Goal: Find contact information: Find contact information

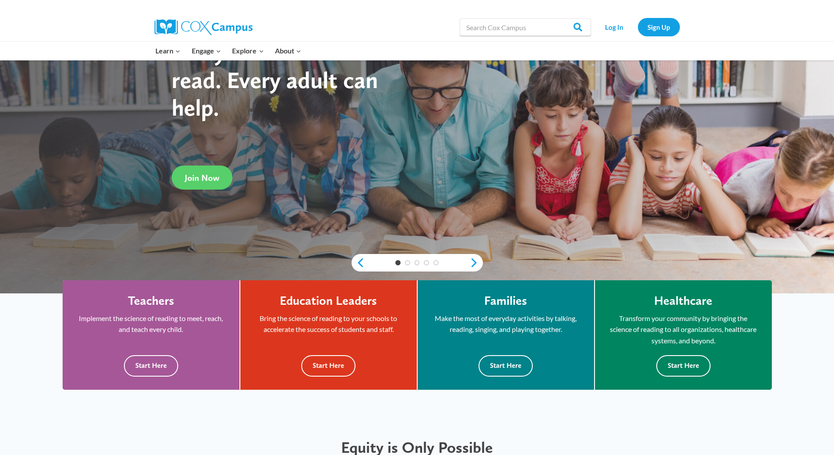
scroll to position [131, 0]
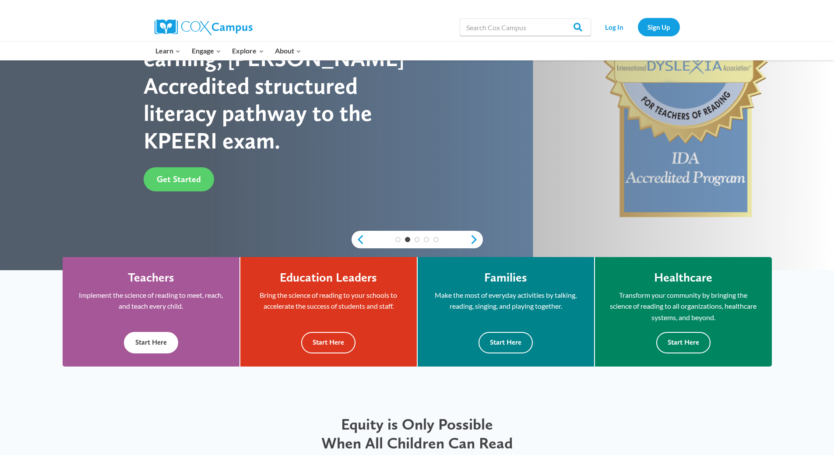
click at [143, 343] on button "Start Here" at bounding box center [151, 342] width 54 height 21
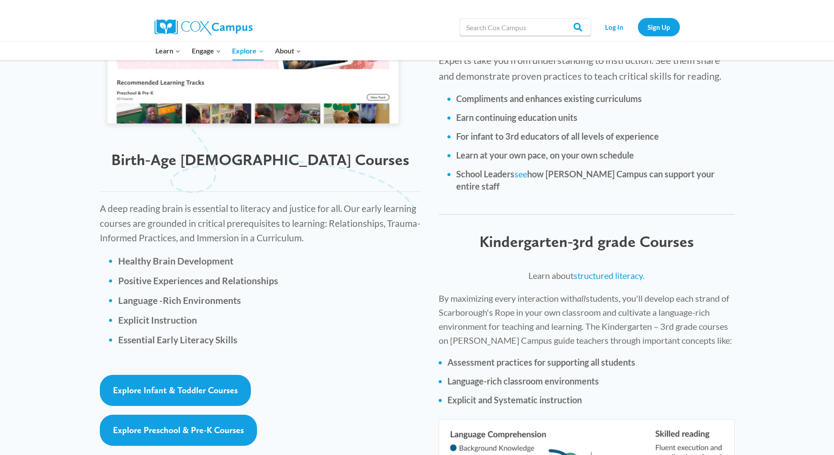
scroll to position [1095, 0]
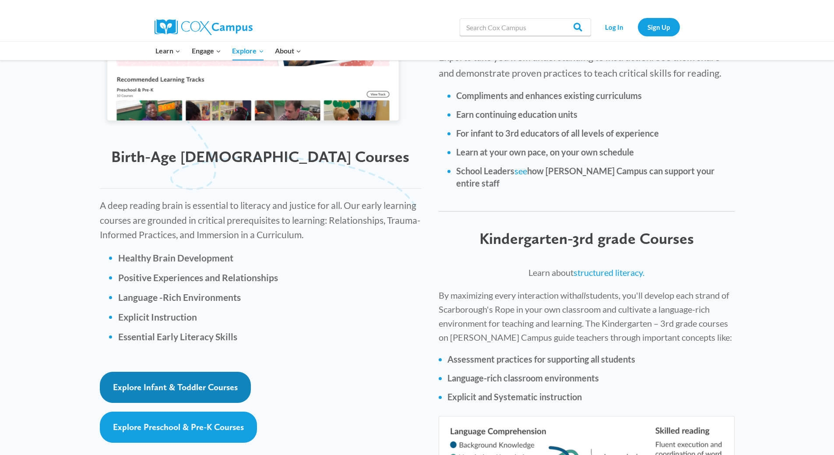
click at [197, 382] on span "Explore Infant & Toddler Courses" at bounding box center [175, 387] width 125 height 11
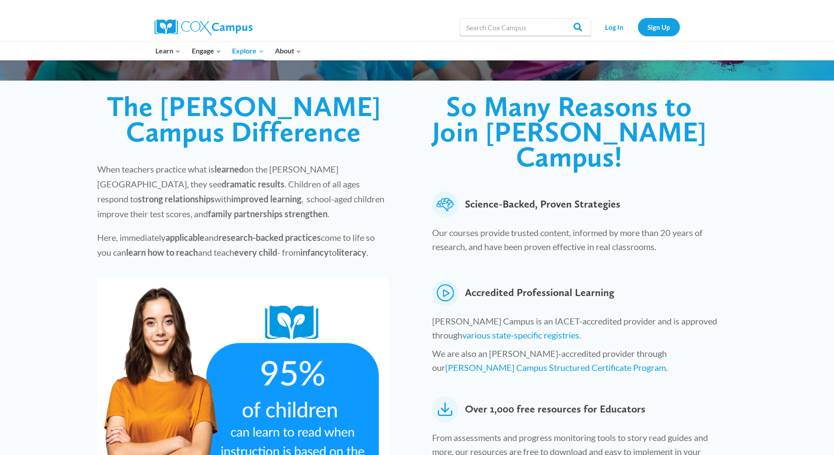
scroll to position [219, 0]
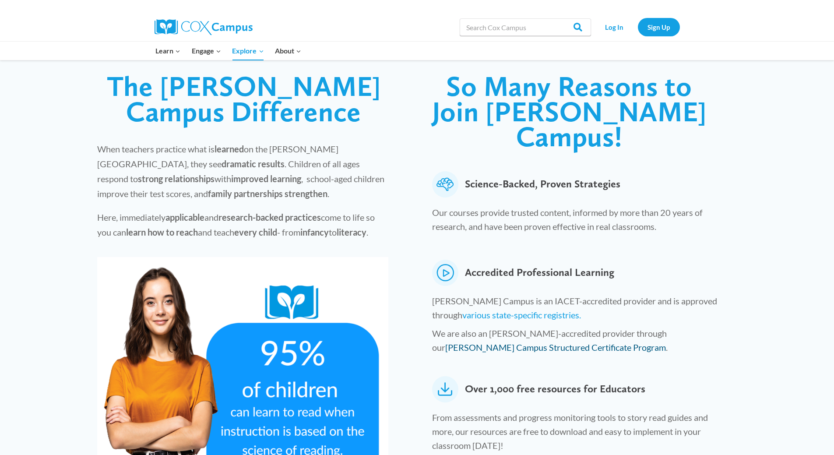
click at [666, 342] on link "[PERSON_NAME] Campus Structured Certificate Program" at bounding box center [555, 347] width 221 height 11
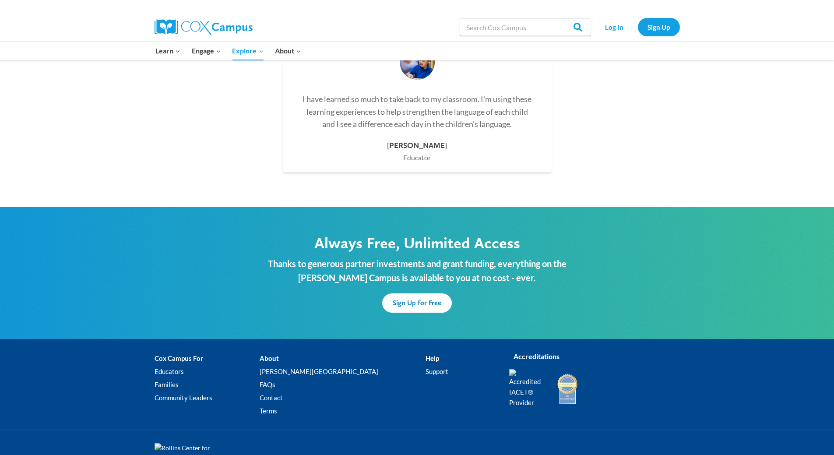
scroll to position [2509, 0]
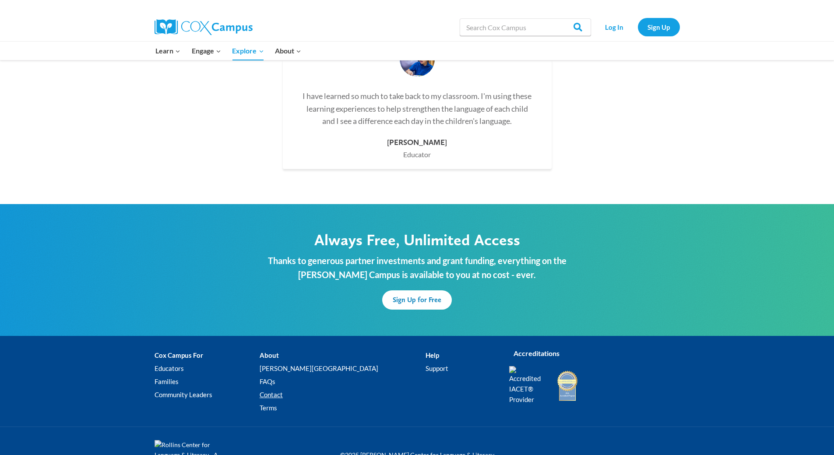
click at [305, 388] on link "Contact" at bounding box center [343, 394] width 166 height 13
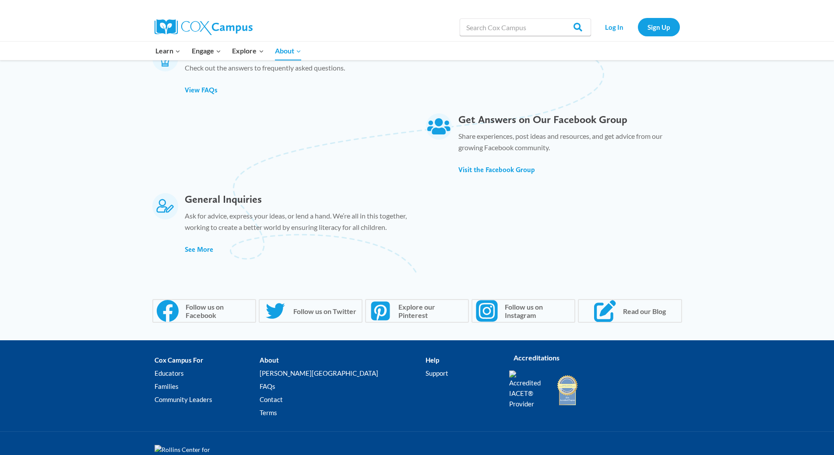
scroll to position [555, 0]
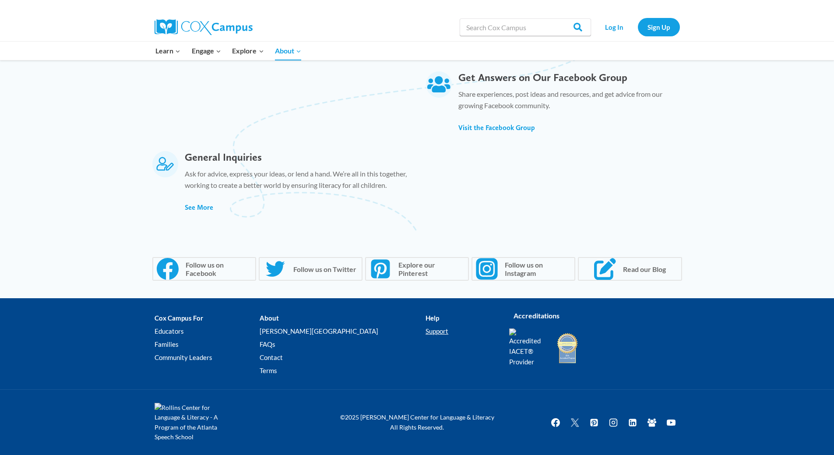
click at [426, 331] on link "Support" at bounding box center [461, 330] width 70 height 13
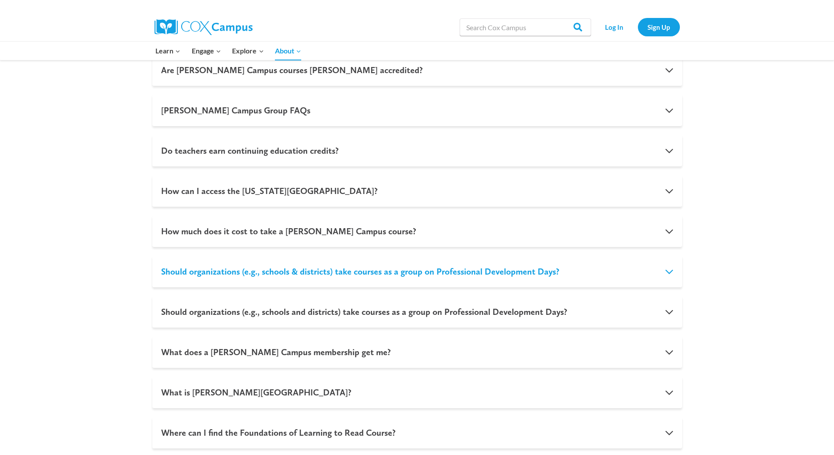
scroll to position [482, 0]
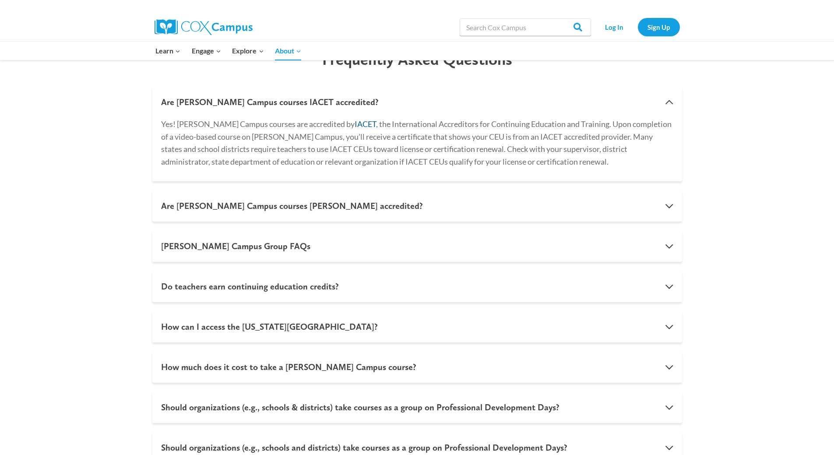
click at [355, 125] on link "IACET" at bounding box center [365, 124] width 21 height 10
